Goal: Task Accomplishment & Management: Manage account settings

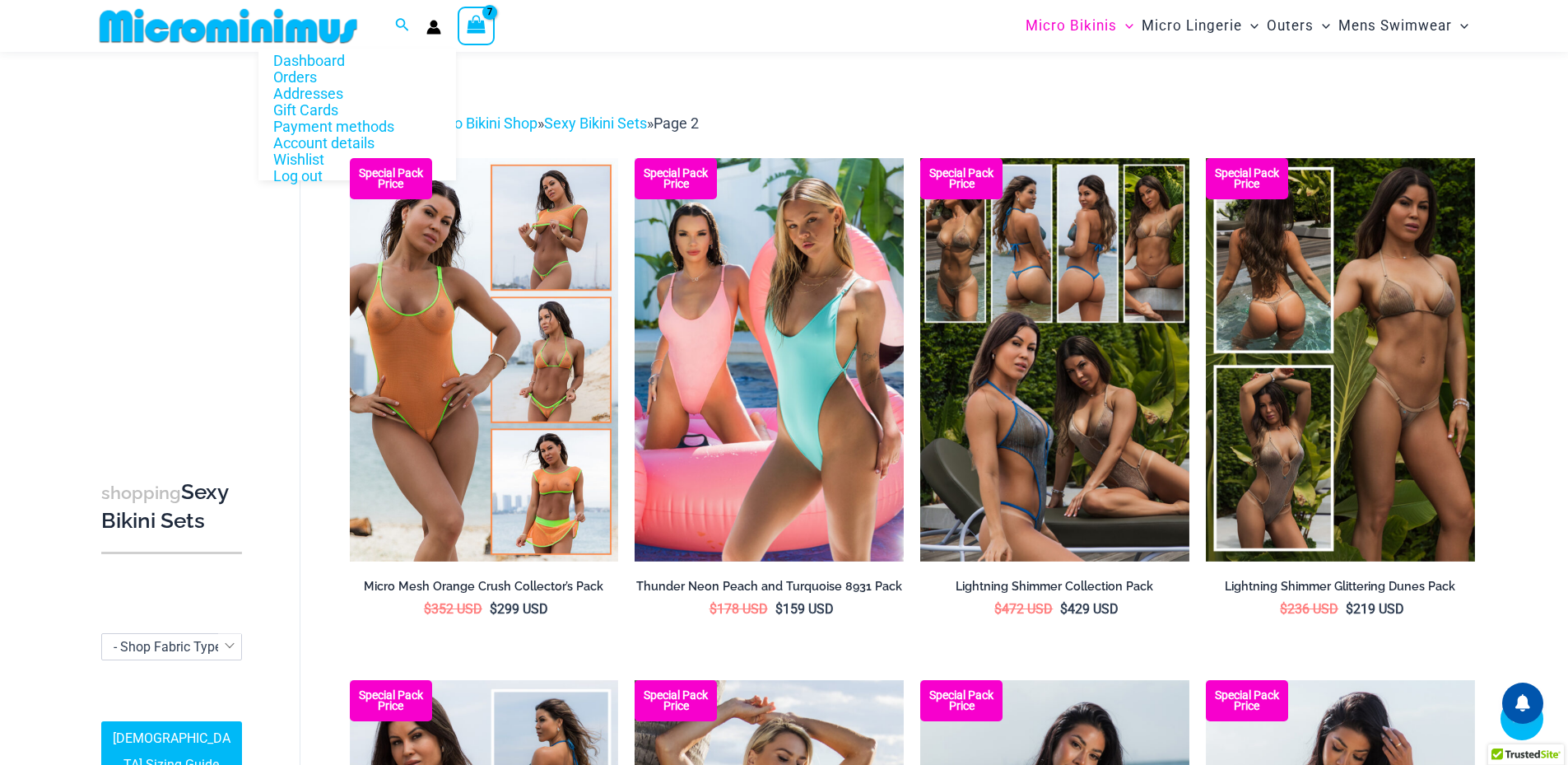
scroll to position [1055, 0]
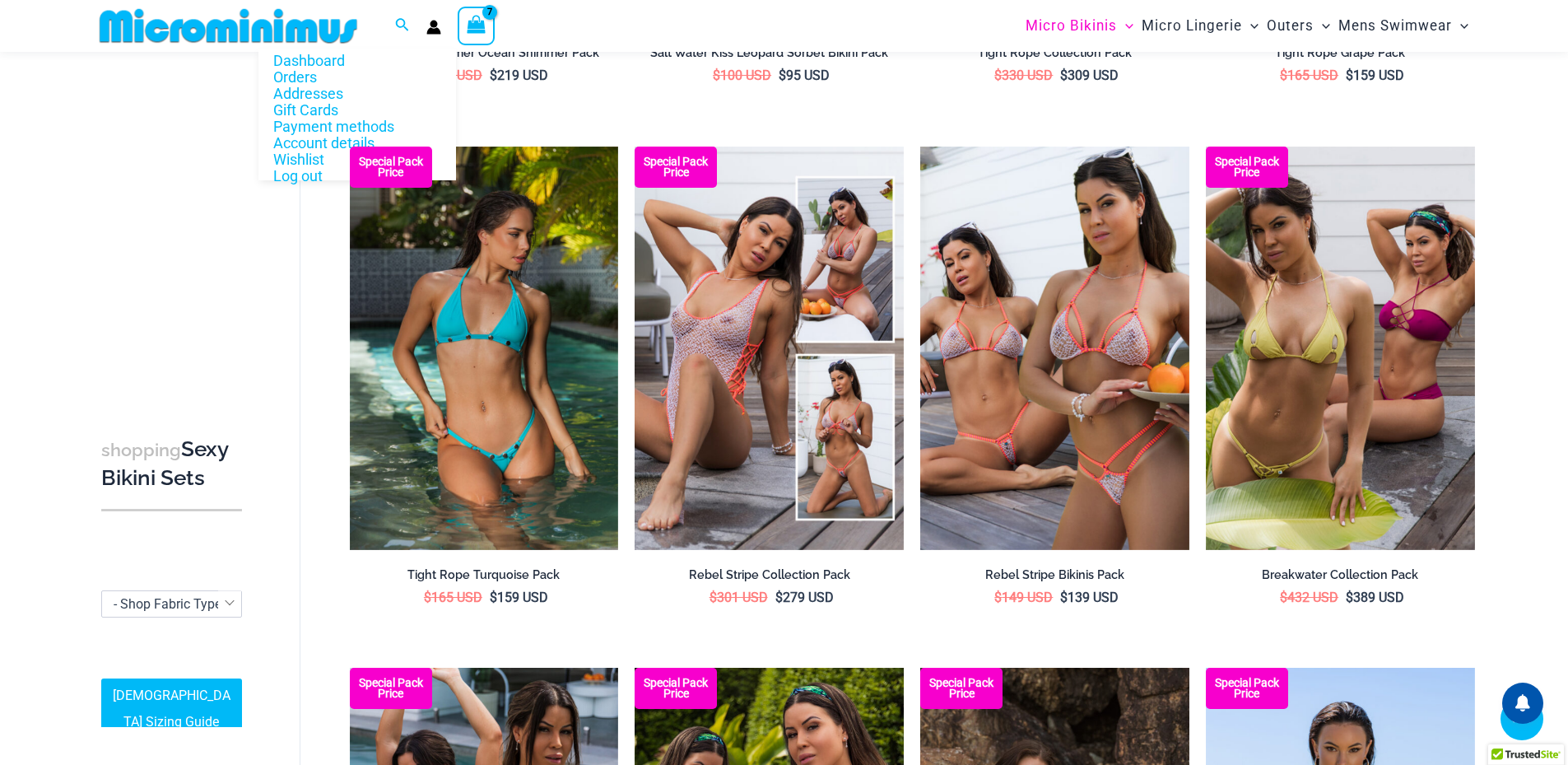
click at [436, 35] on div "Dashboard Orders Addresses Gift Cards Payment methods Account details Wishlist …" at bounding box center [433, 26] width 15 height 45
click at [437, 28] on icon "Account icon link" at bounding box center [433, 31] width 14 height 6
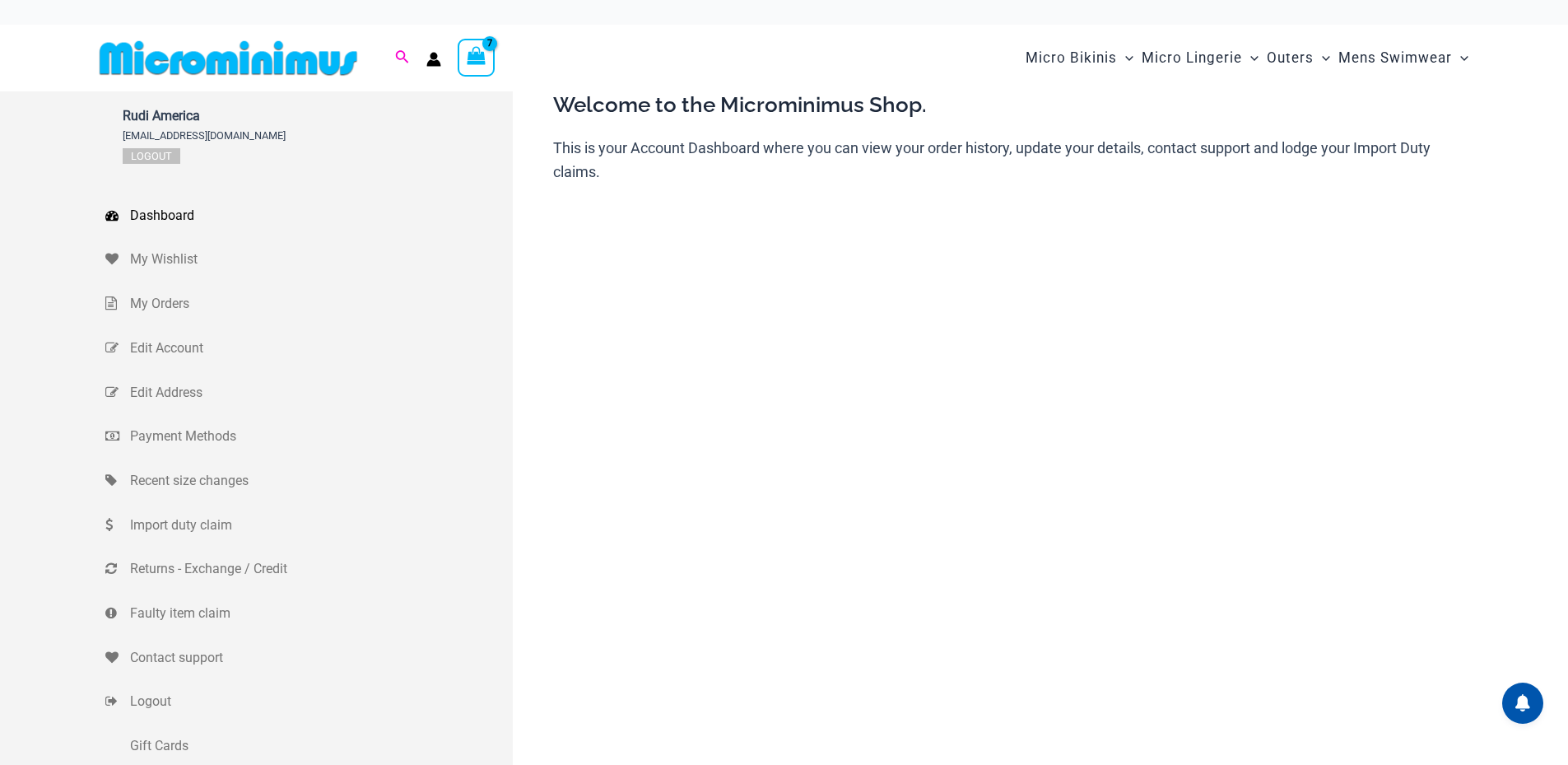
click at [396, 51] on icon "Search icon link" at bounding box center [401, 58] width 13 height 15
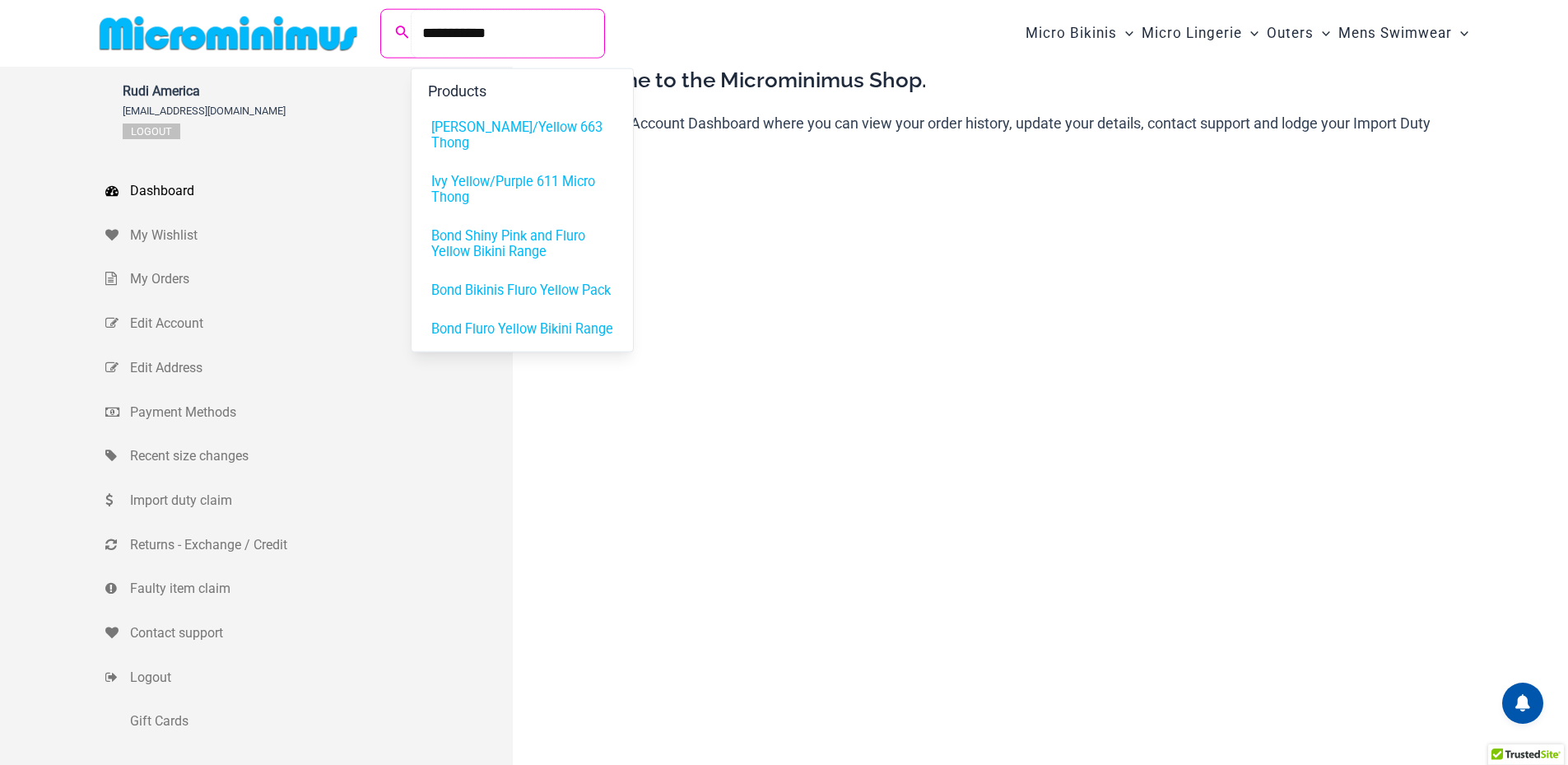
type input "**********"
click button "Search" at bounding box center [0, 0] width 0 height 0
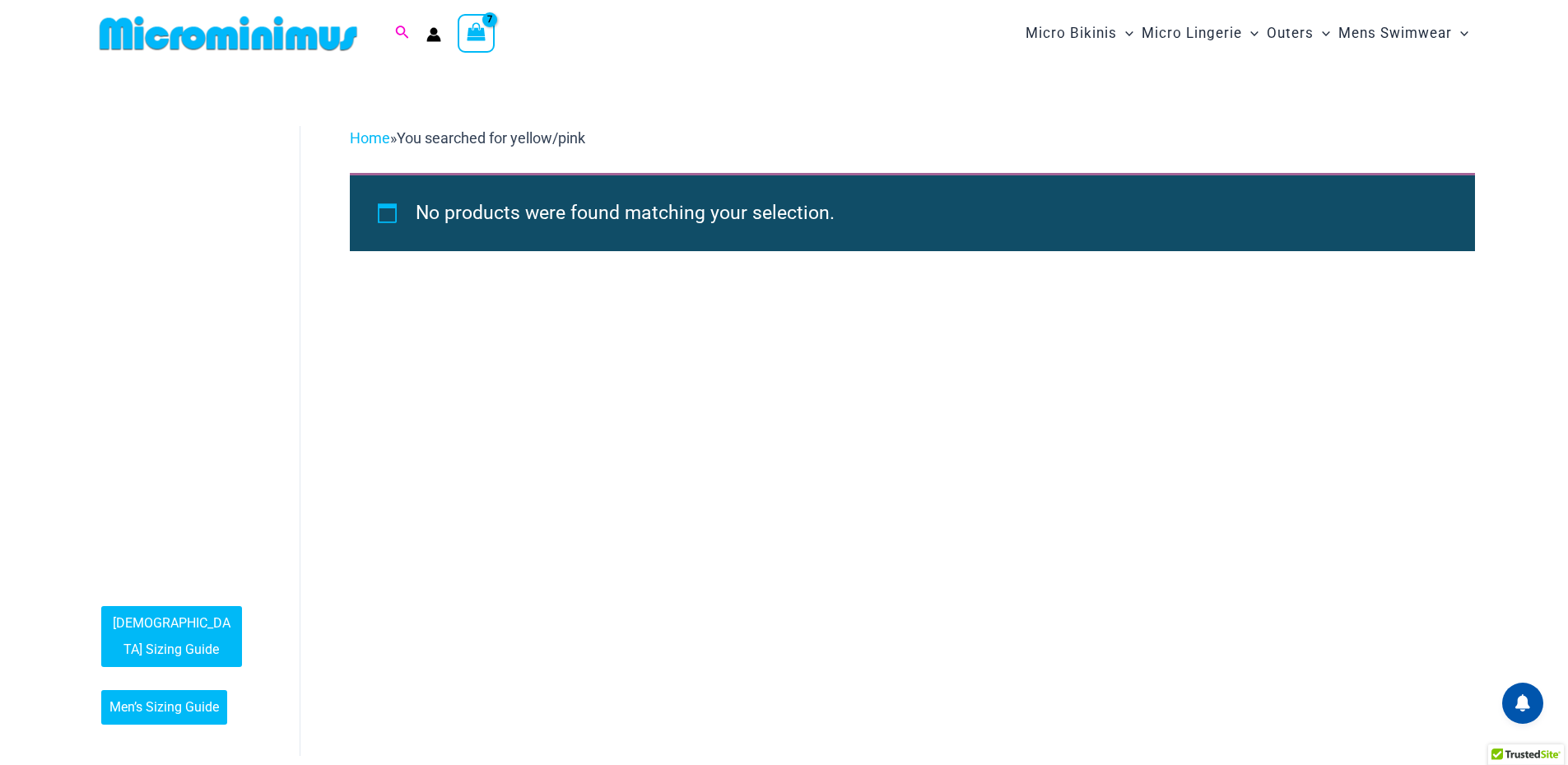
click at [405, 34] on icon "Search icon link" at bounding box center [401, 33] width 13 height 15
click at [519, 36] on input "**********" at bounding box center [508, 33] width 193 height 49
click button "Search" at bounding box center [0, 0] width 0 height 0
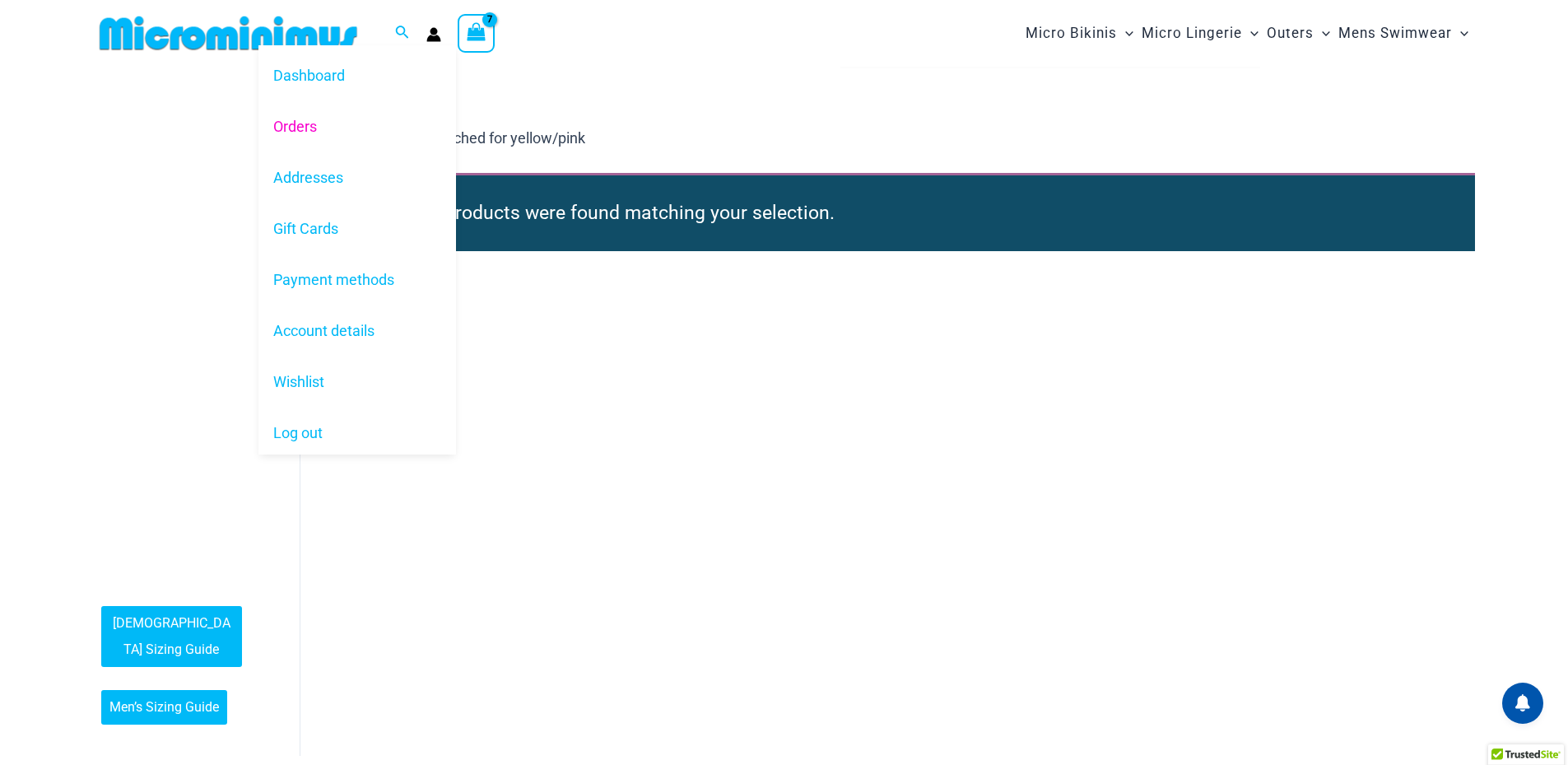
click at [291, 120] on link "Orders" at bounding box center [357, 126] width 198 height 51
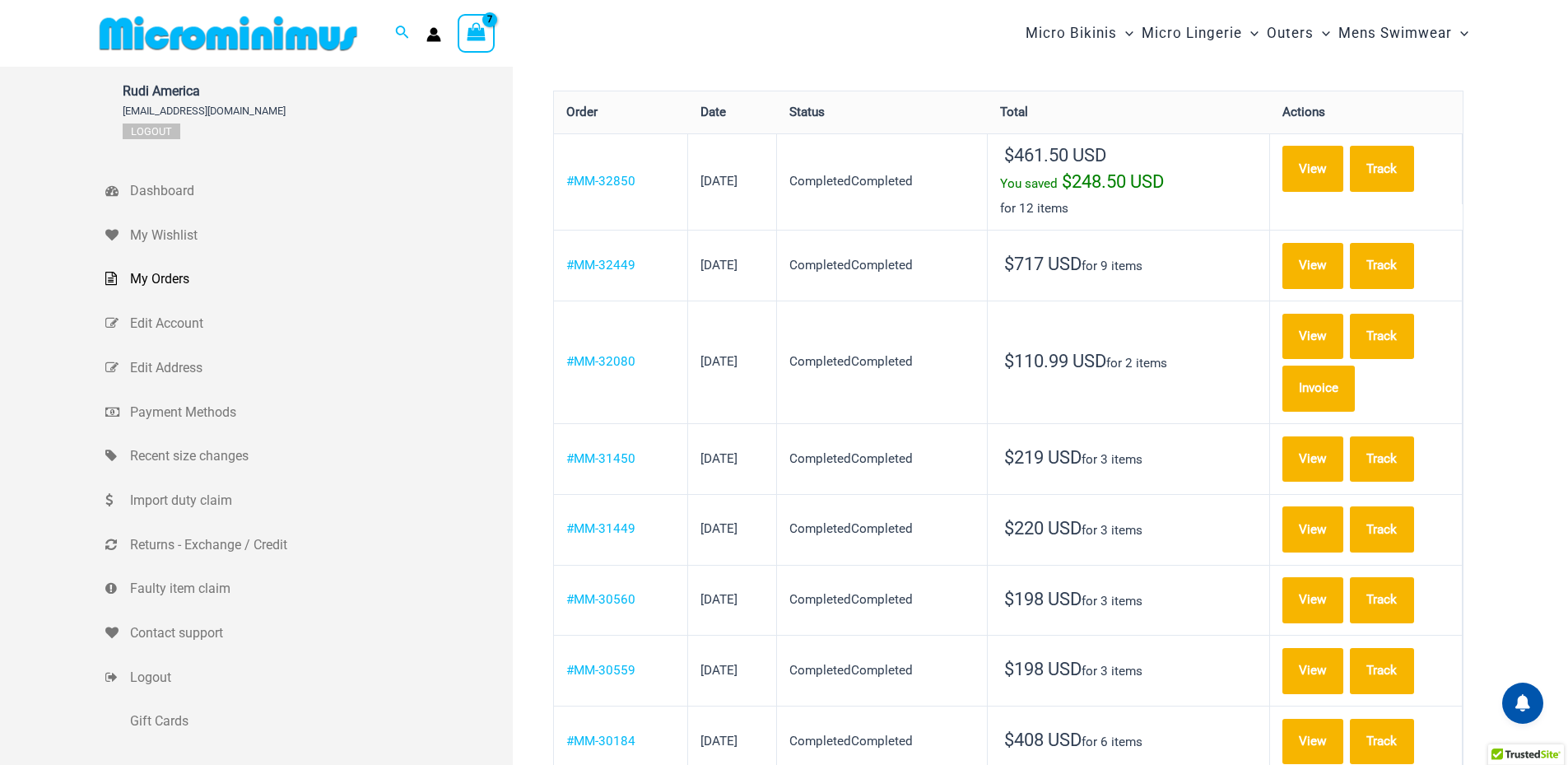
click at [158, 280] on span "My Orders" at bounding box center [319, 280] width 379 height 25
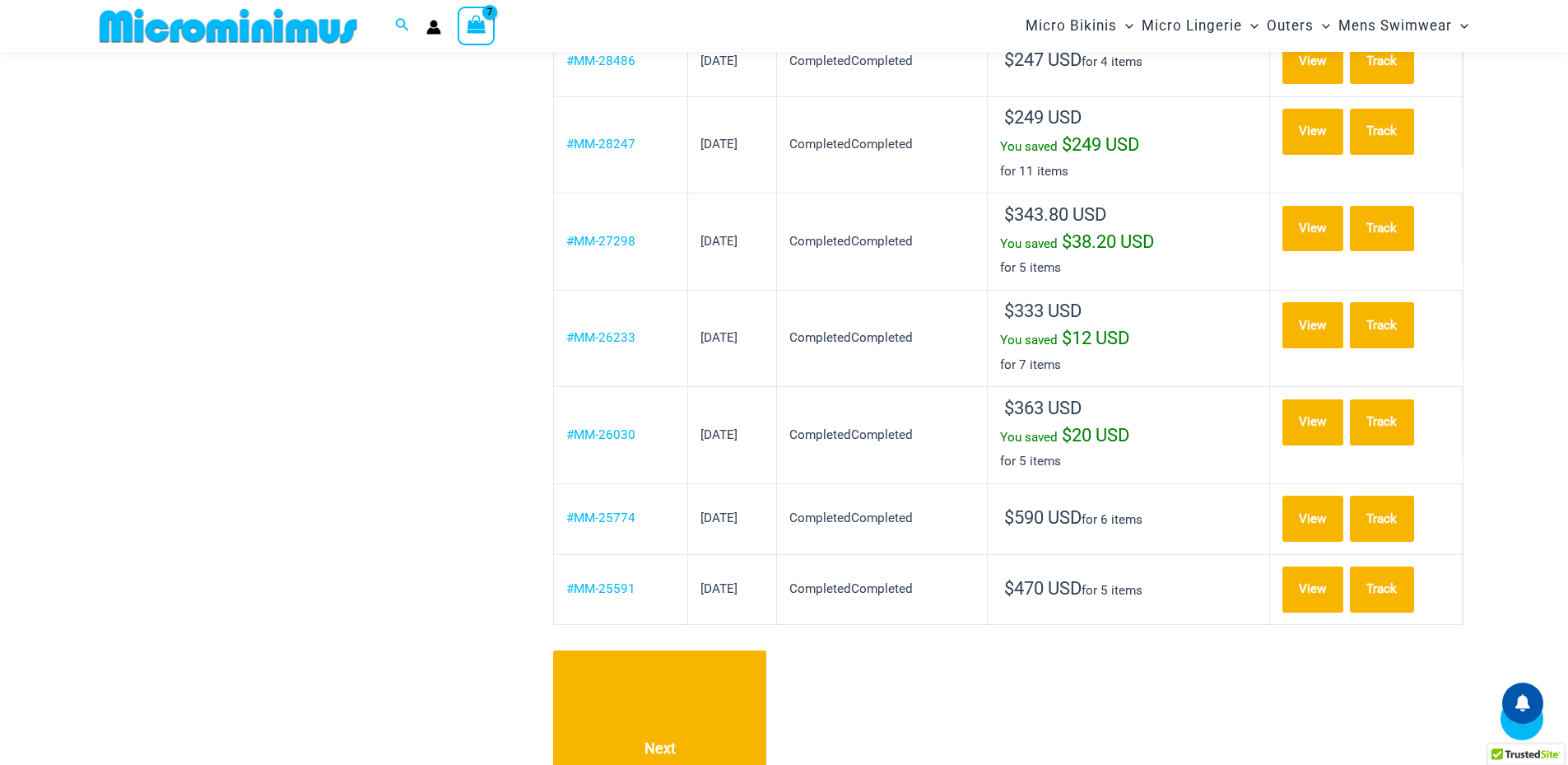
scroll to position [1467, 0]
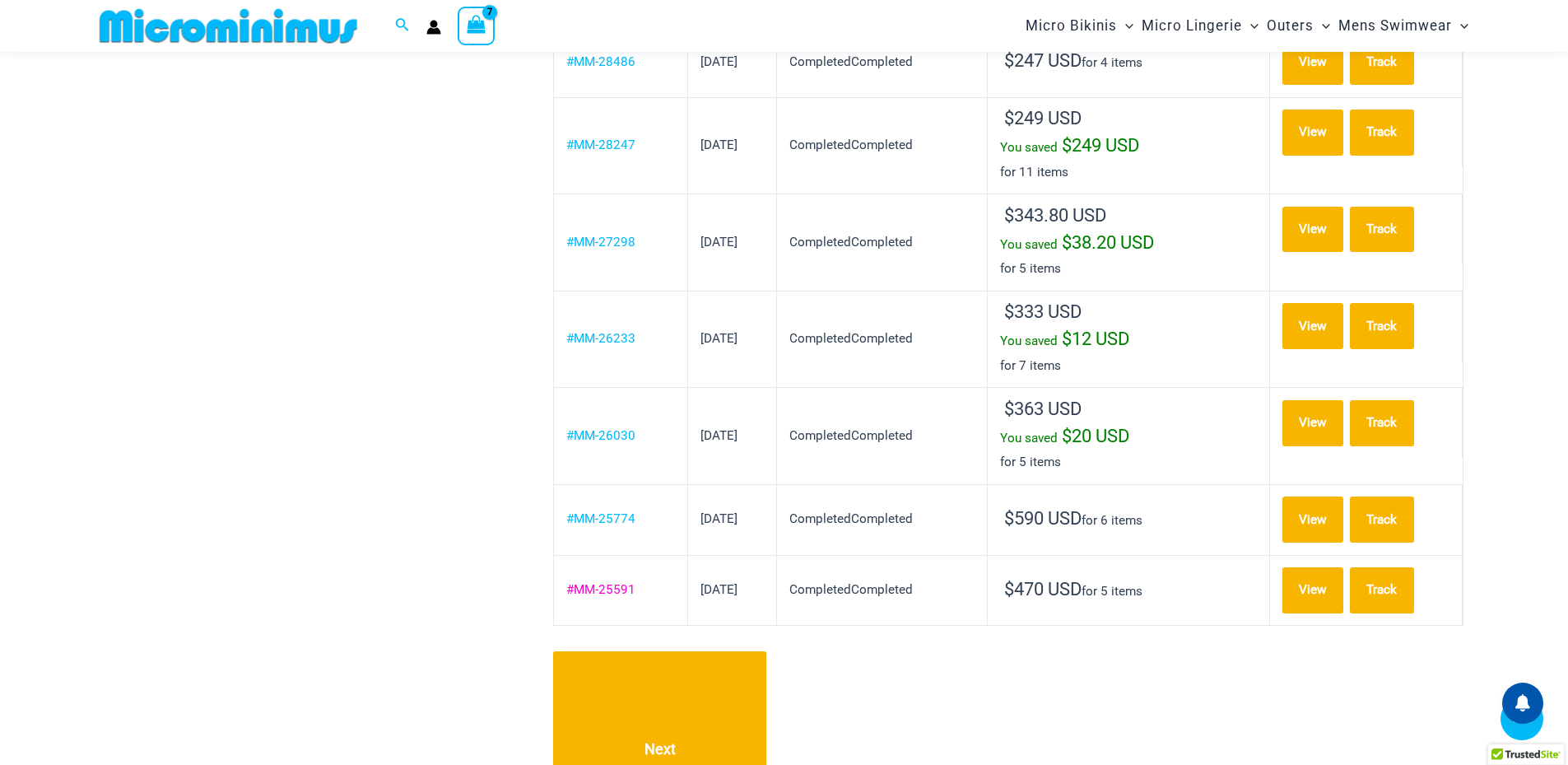
click at [609, 582] on link "#MM-25591" at bounding box center [601, 589] width 69 height 15
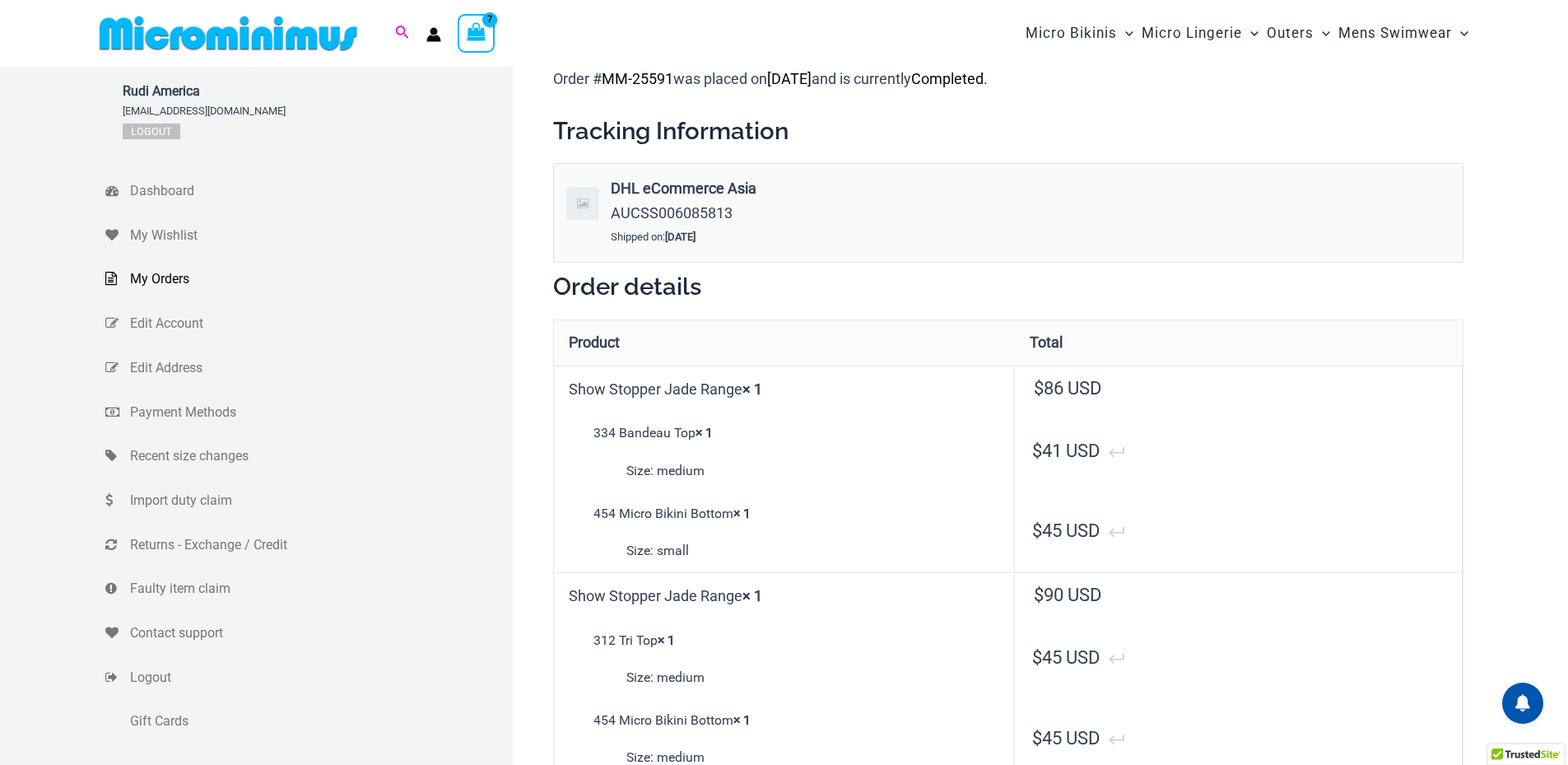
click at [398, 31] on icon "Search icon link" at bounding box center [401, 33] width 13 height 15
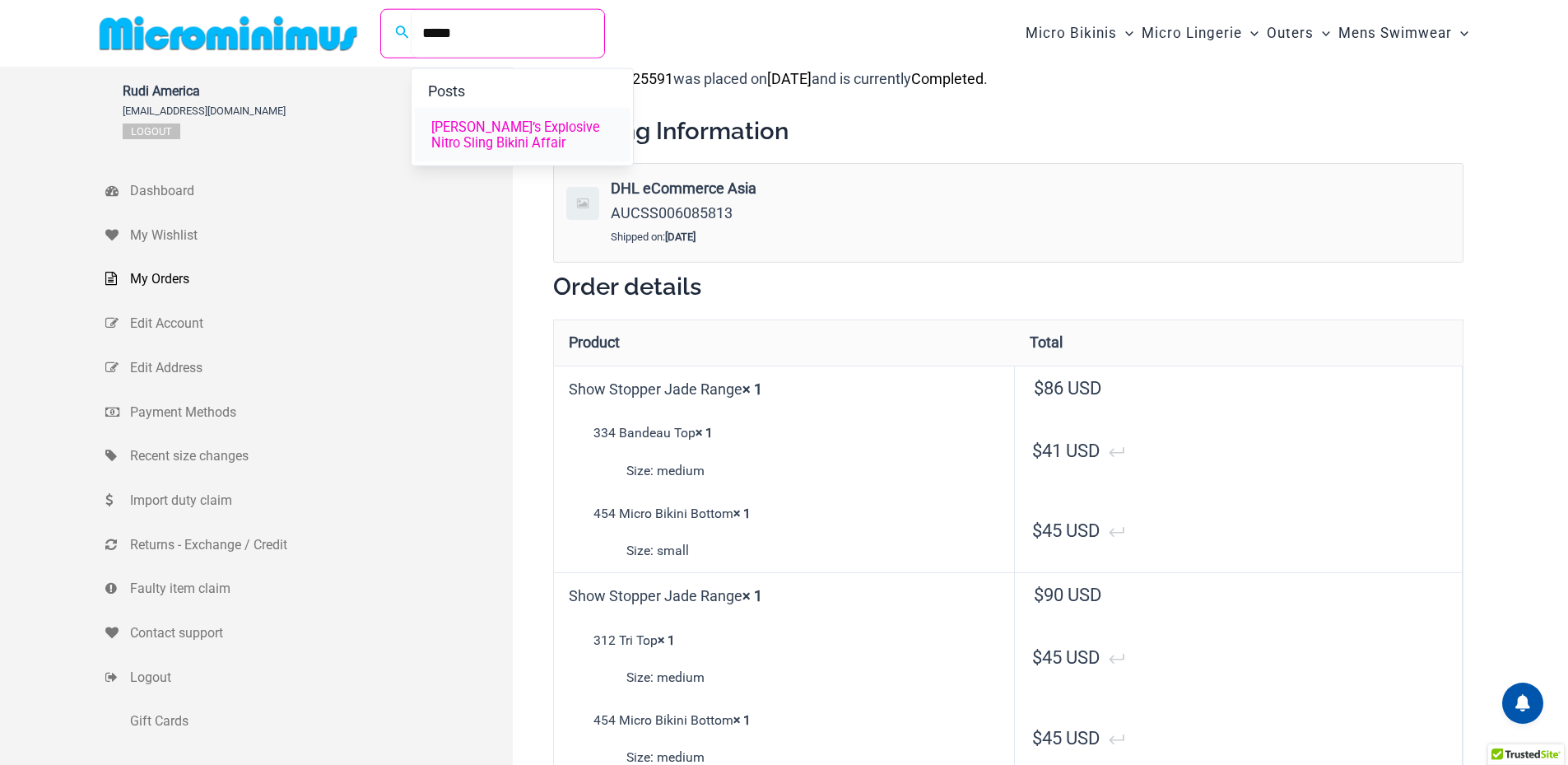
type input "*****"
click at [454, 130] on span "[PERSON_NAME]’s Explosive Nitro Sling Bikini Affair" at bounding box center [522, 134] width 182 height 31
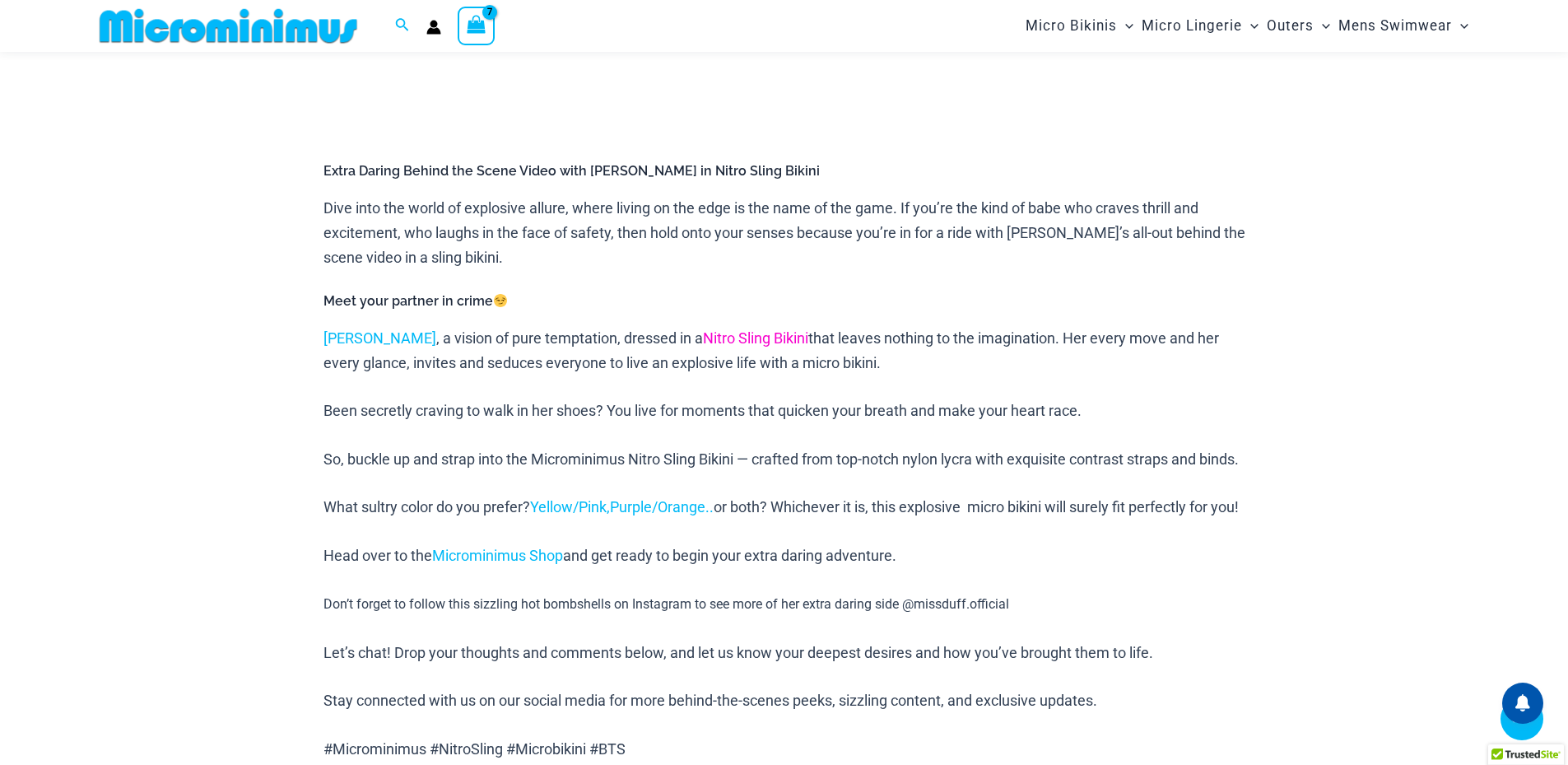
scroll to position [536, 0]
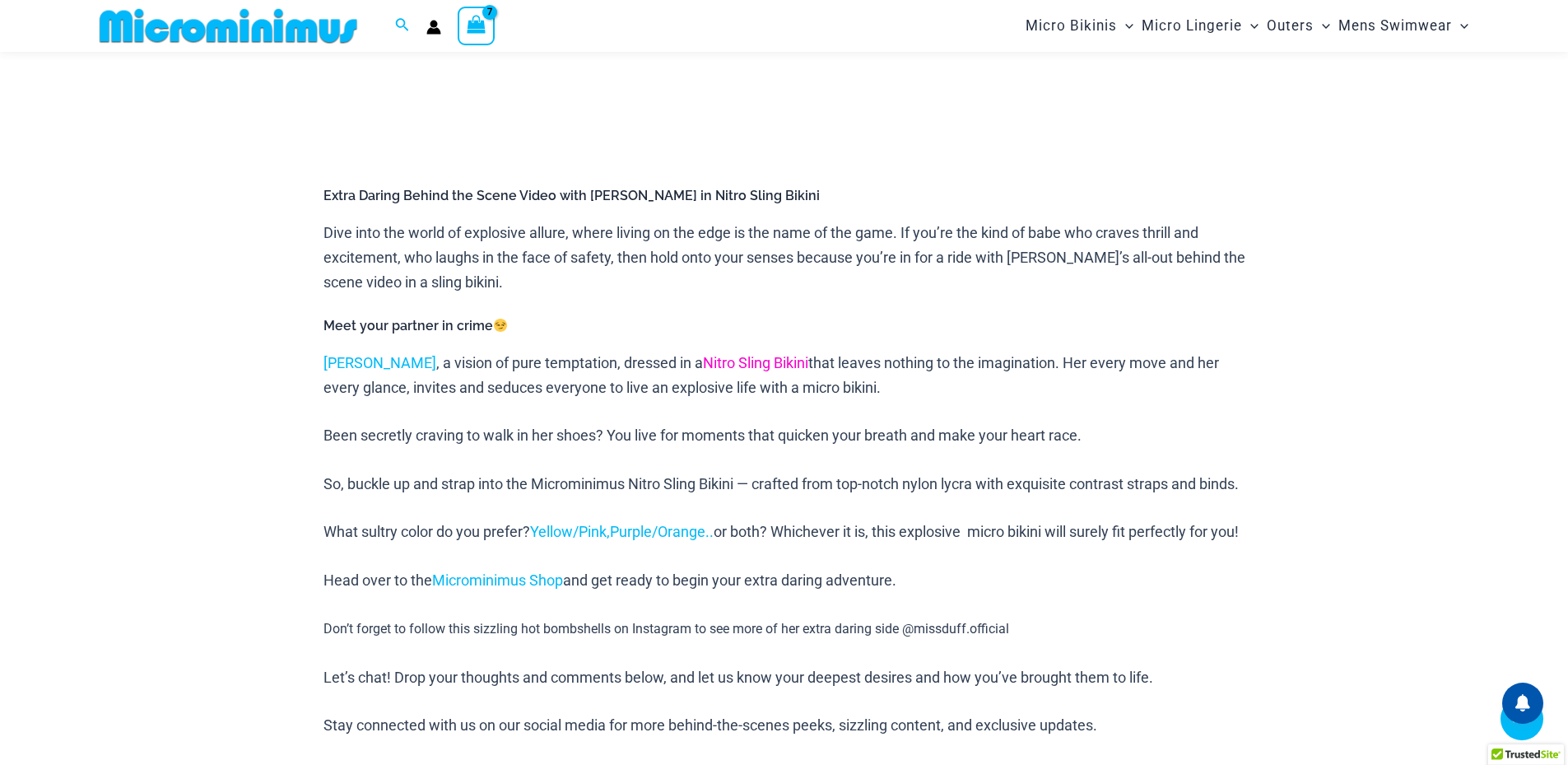
click at [711, 364] on link "Nitro Sling Bikini" at bounding box center [755, 362] width 106 height 17
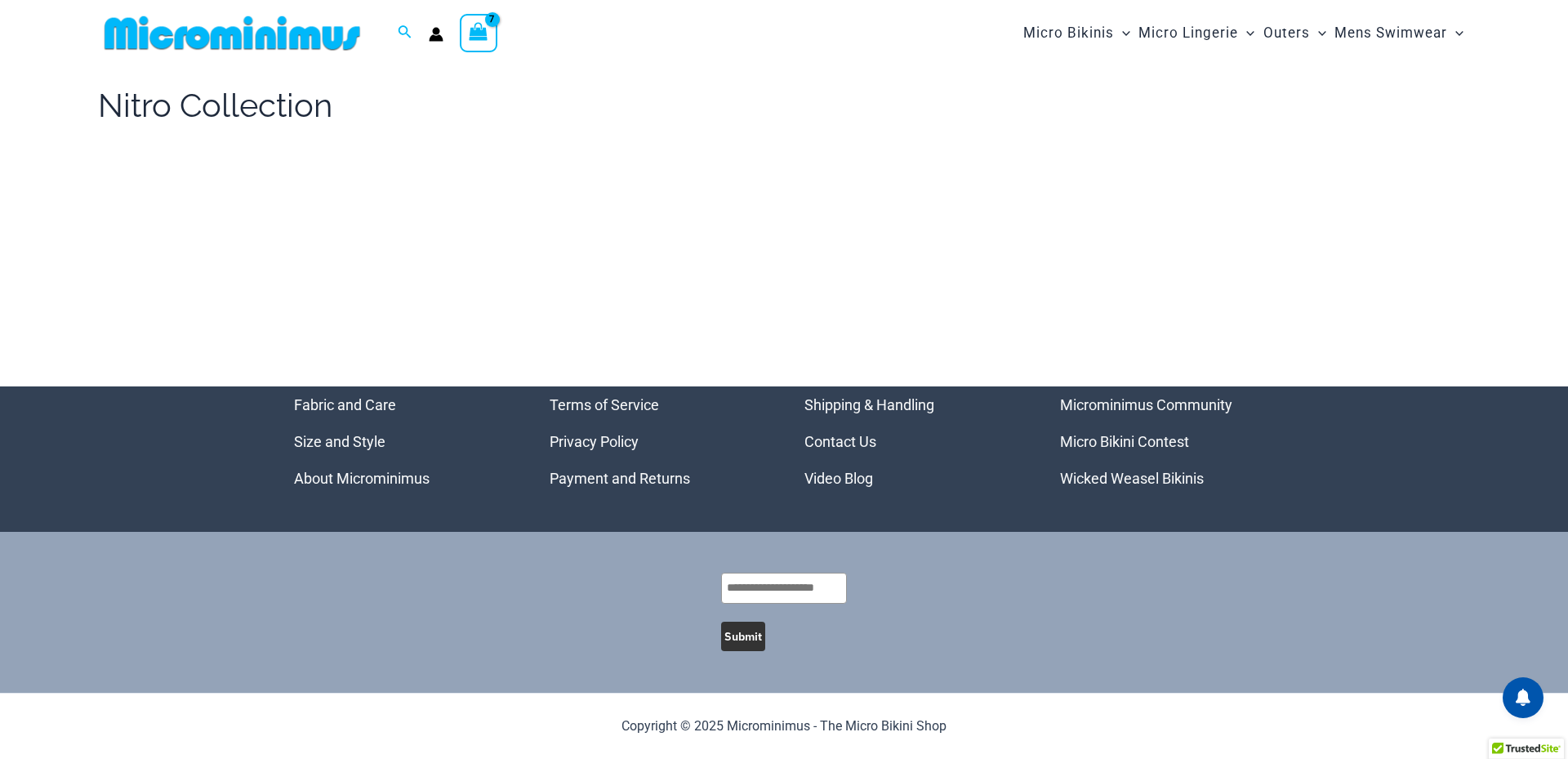
click at [563, 171] on div "Nitro Collection" at bounding box center [784, 226] width 1568 height 321
